Goal: Understand process/instructions: Learn how to perform a task or action

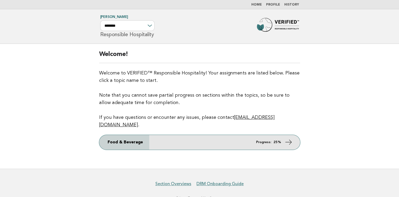
click at [292, 138] on icon at bounding box center [289, 142] width 8 height 8
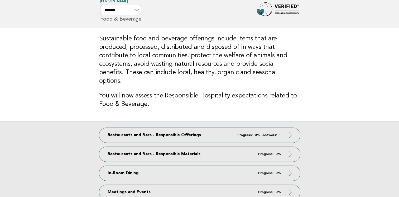
scroll to position [26, 0]
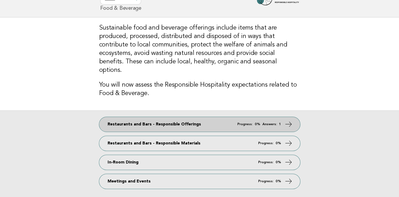
click at [292, 120] on icon at bounding box center [289, 124] width 8 height 8
